Goal: Check status: Check status

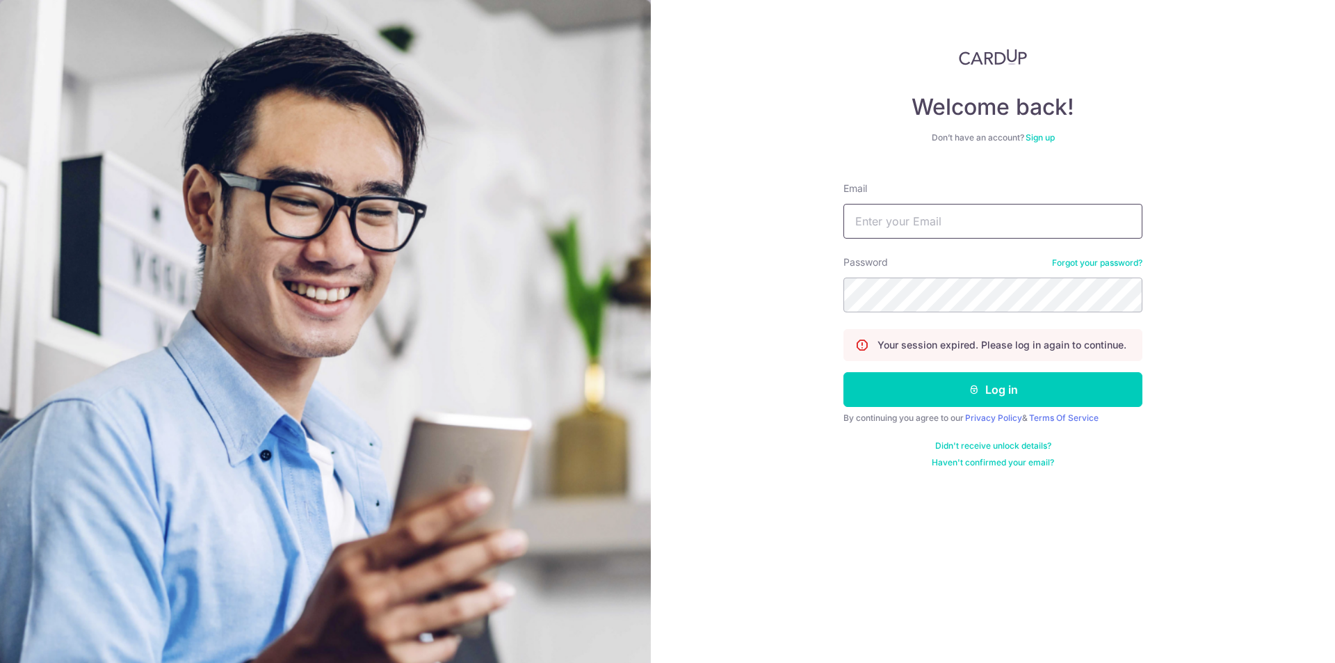
click at [969, 224] on input "Email" at bounding box center [992, 221] width 299 height 35
type input "[EMAIL_ADDRESS][DOMAIN_NAME]"
click at [843, 372] on button "Log in" at bounding box center [992, 389] width 299 height 35
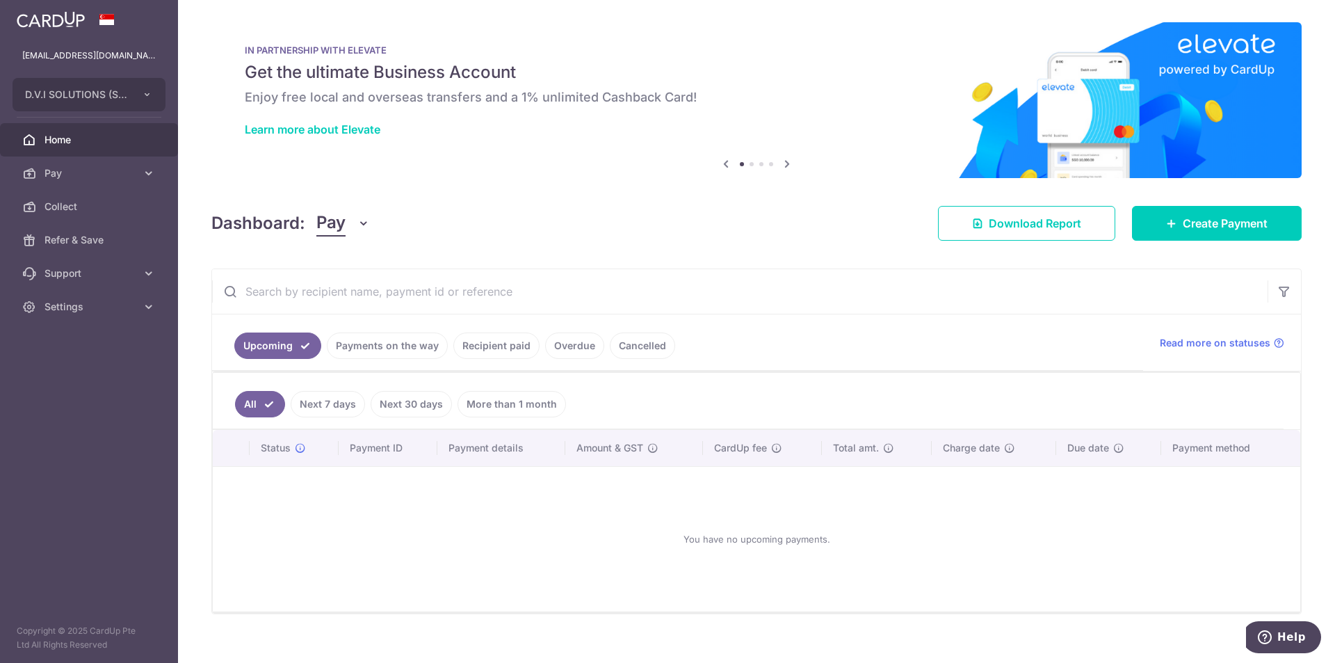
click at [405, 343] on link "Payments on the way" at bounding box center [387, 345] width 121 height 26
click at [364, 345] on link "Payments on the way" at bounding box center [387, 345] width 121 height 26
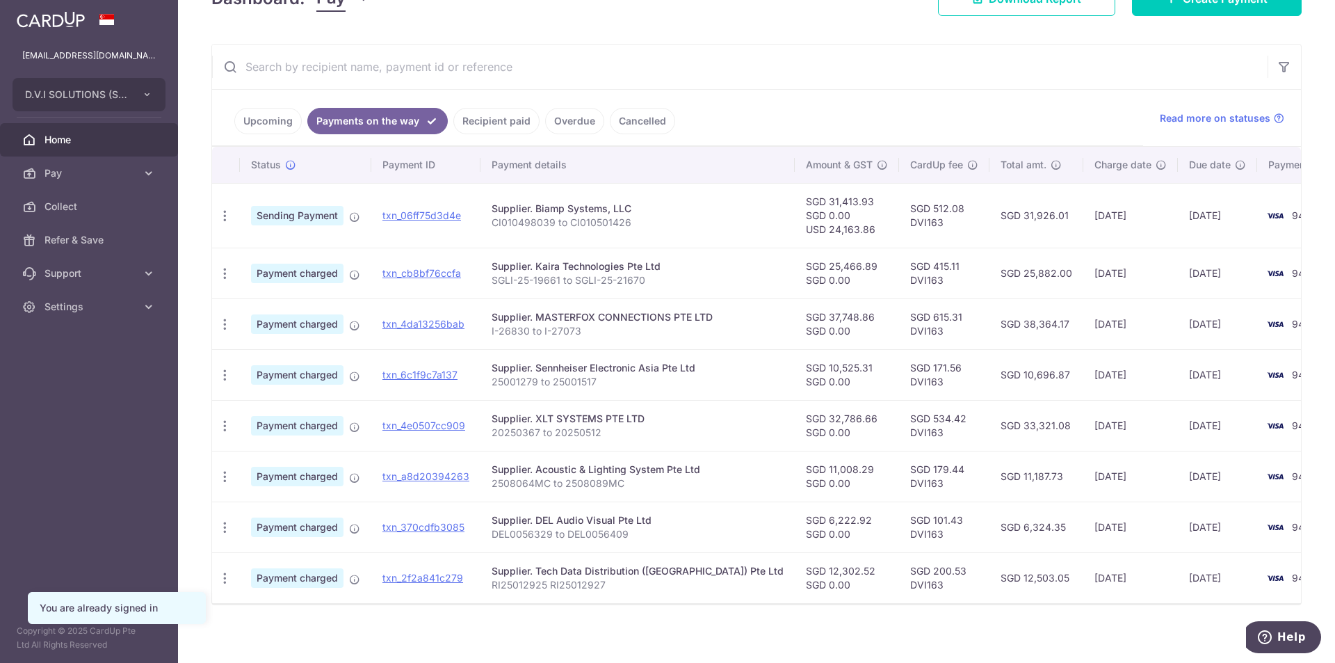
scroll to position [239, 0]
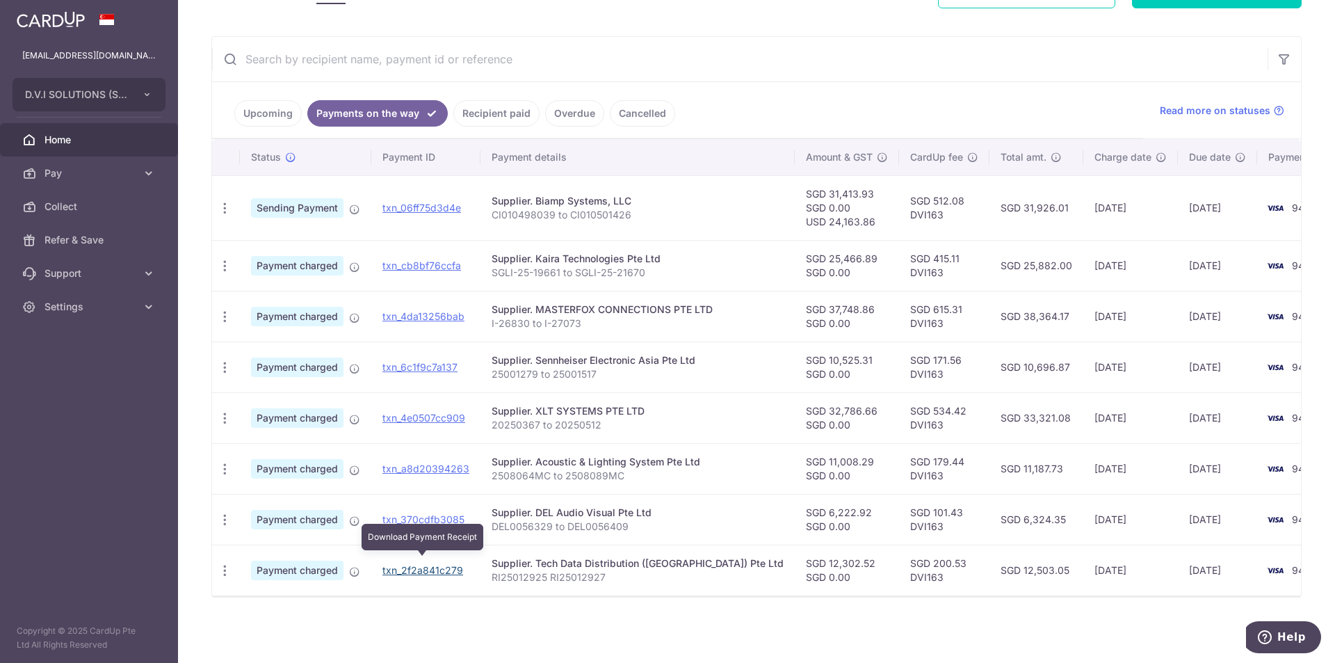
click at [435, 564] on link "txn_2f2a841c279" at bounding box center [422, 570] width 81 height 12
